Goal: Task Accomplishment & Management: Use online tool/utility

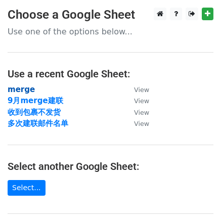
click at [23, 86] on strong "merge" at bounding box center [21, 89] width 27 height 9
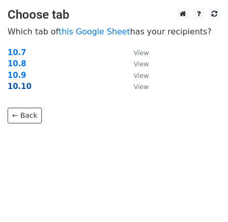
click at [19, 84] on strong "10.10" at bounding box center [20, 86] width 24 height 9
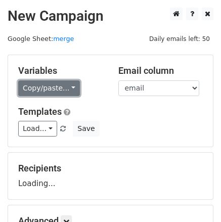
click at [44, 90] on link "Copy/paste..." at bounding box center [49, 88] width 62 height 16
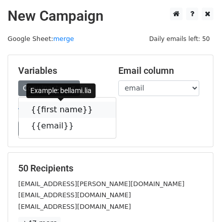
click at [41, 109] on link "{{first name}}" at bounding box center [67, 109] width 97 height 16
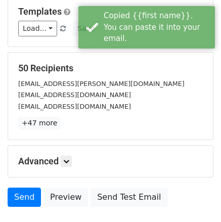
scroll to position [101, 0]
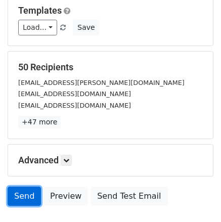
click at [25, 195] on link "Send" at bounding box center [24, 195] width 33 height 19
